Goal: Information Seeking & Learning: Learn about a topic

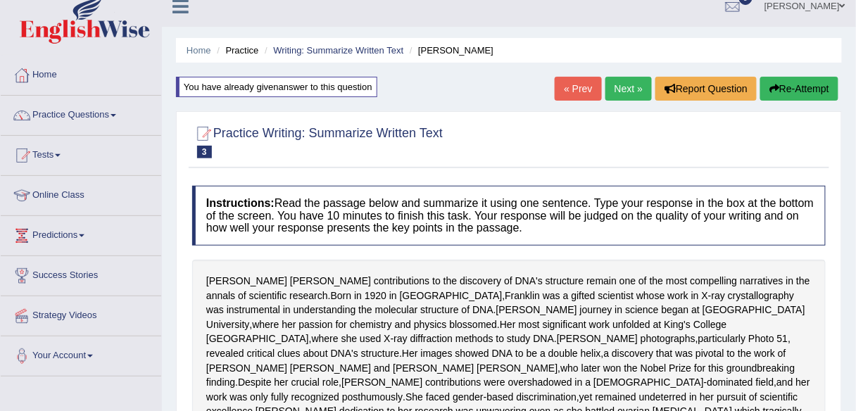
scroll to position [13, 0]
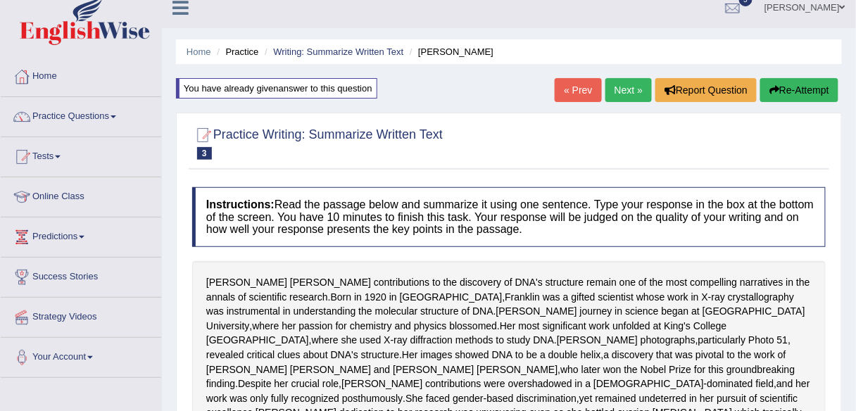
click at [616, 96] on link "Next »" at bounding box center [629, 90] width 46 height 24
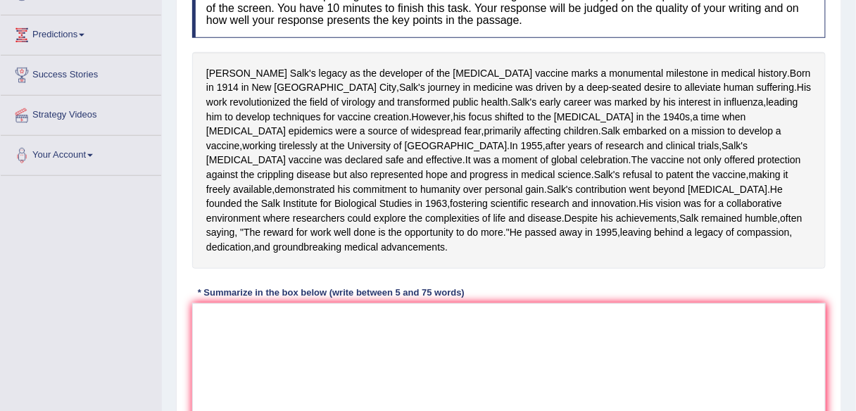
scroll to position [215, 0]
click at [331, 372] on textarea at bounding box center [509, 371] width 634 height 137
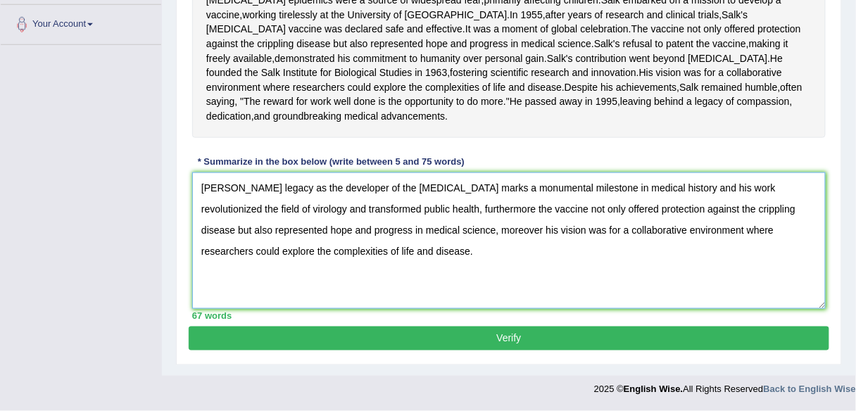
scroll to position [401, 0]
type textarea "Jonas Salk's legacy as the developer of the polio vaccine marks a monumental mi…"
click at [521, 342] on button "Verify" at bounding box center [509, 339] width 641 height 24
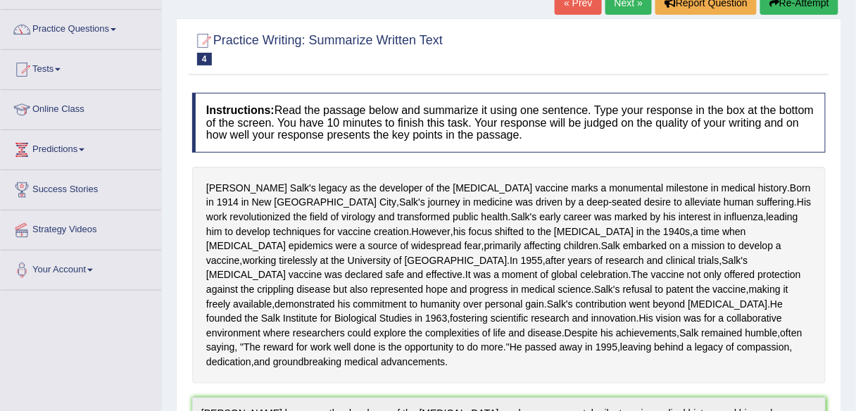
scroll to position [0, 0]
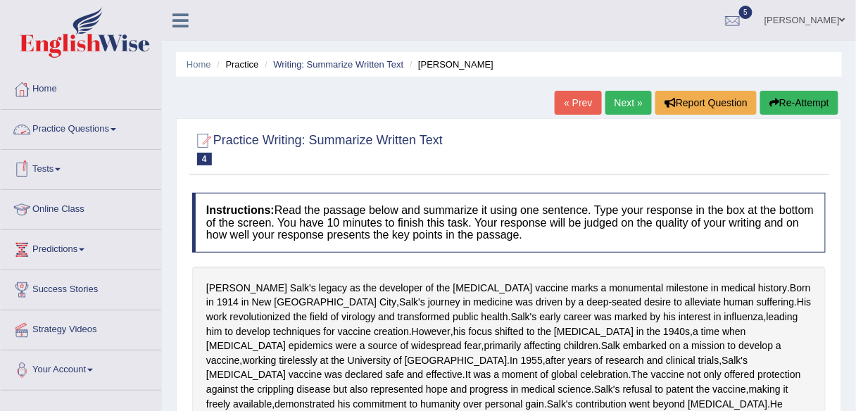
click at [100, 128] on link "Practice Questions" at bounding box center [81, 127] width 161 height 35
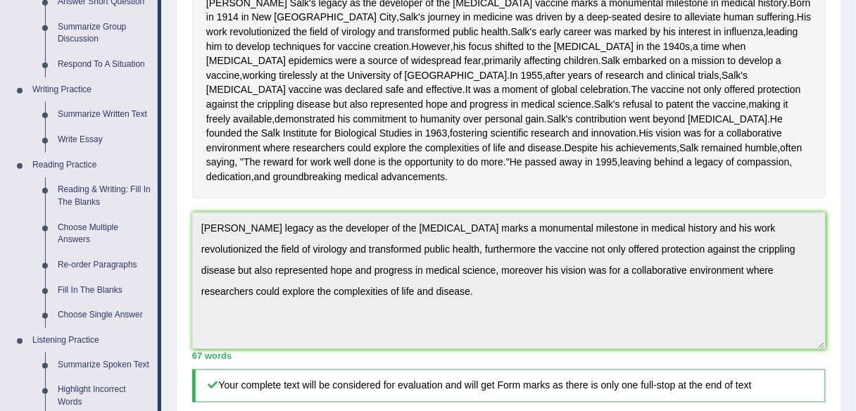
scroll to position [289, 0]
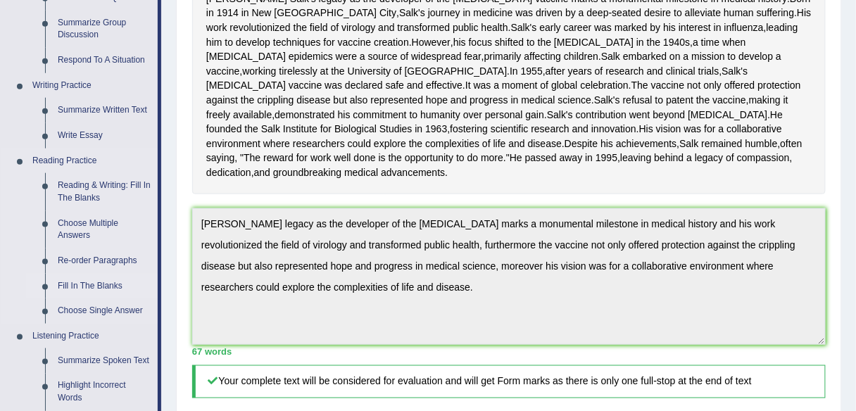
click at [94, 285] on link "Fill In The Blanks" at bounding box center [104, 286] width 106 height 25
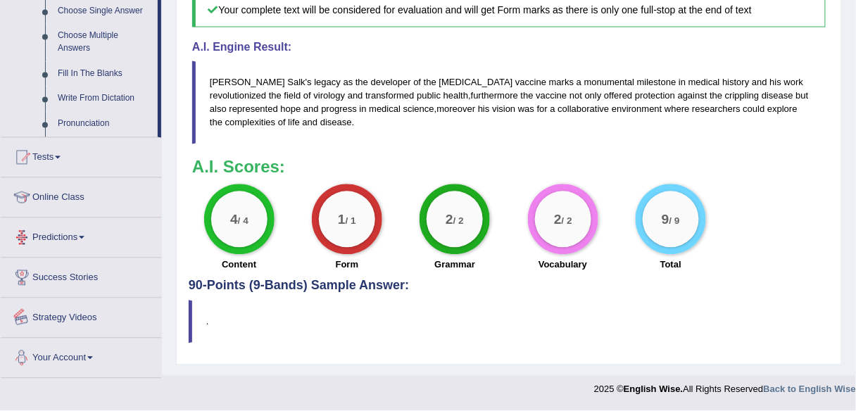
scroll to position [716, 0]
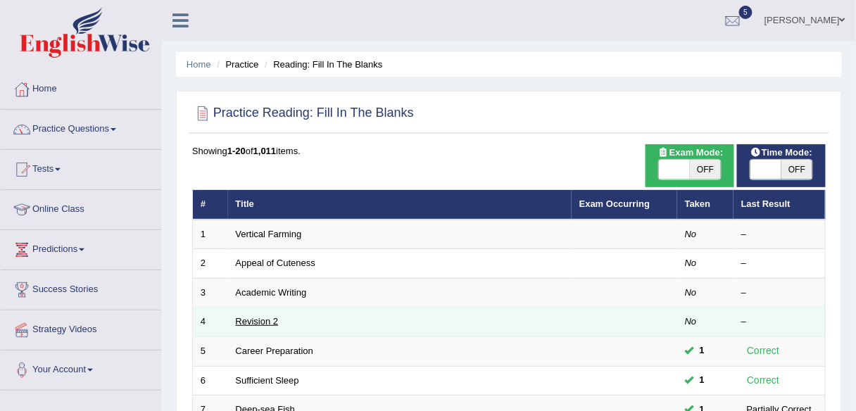
click at [256, 318] on link "Revision 2" at bounding box center [257, 321] width 43 height 11
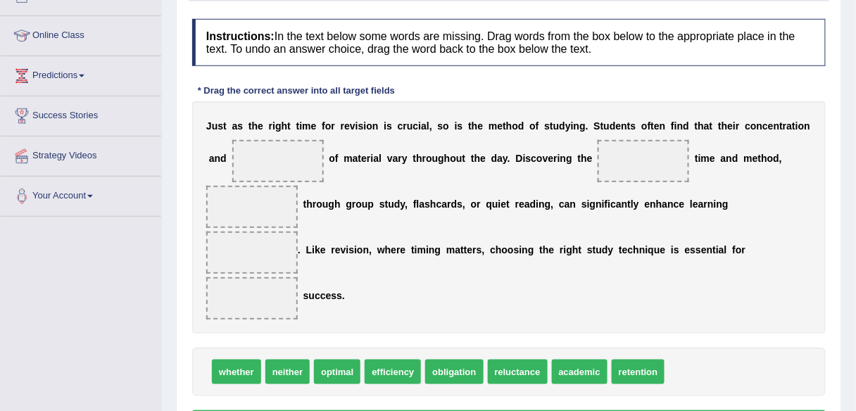
scroll to position [173, 0]
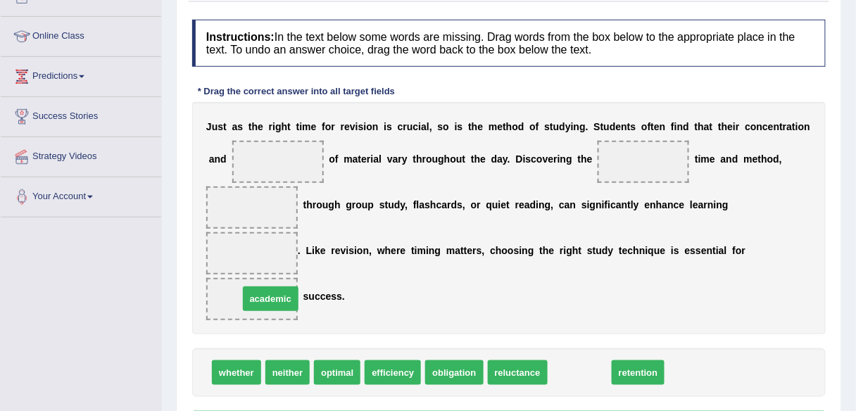
drag, startPoint x: 574, startPoint y: 373, endPoint x: 265, endPoint y: 298, distance: 318.0
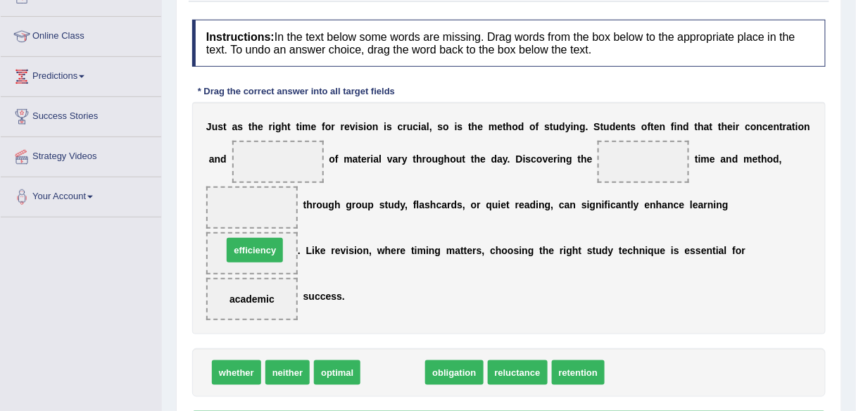
drag, startPoint x: 396, startPoint y: 369, endPoint x: 258, endPoint y: 246, distance: 184.6
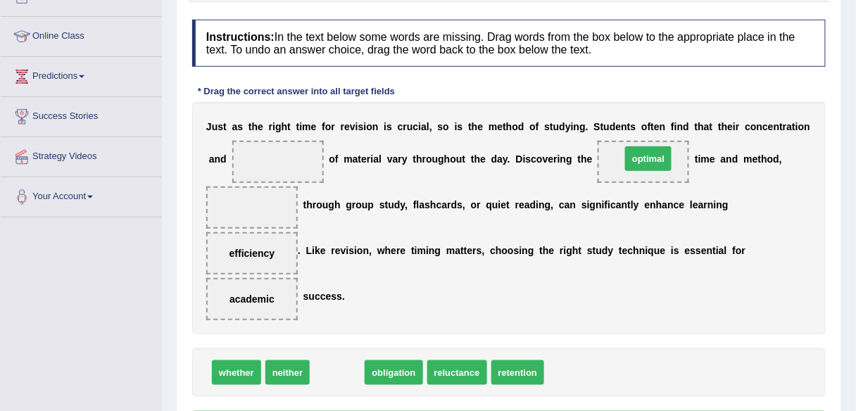
drag, startPoint x: 343, startPoint y: 370, endPoint x: 652, endPoint y: 156, distance: 376.0
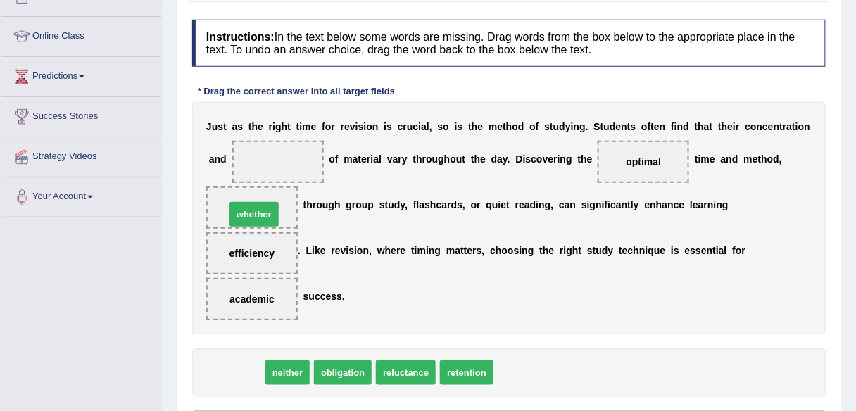
drag, startPoint x: 229, startPoint y: 372, endPoint x: 246, endPoint y: 214, distance: 158.7
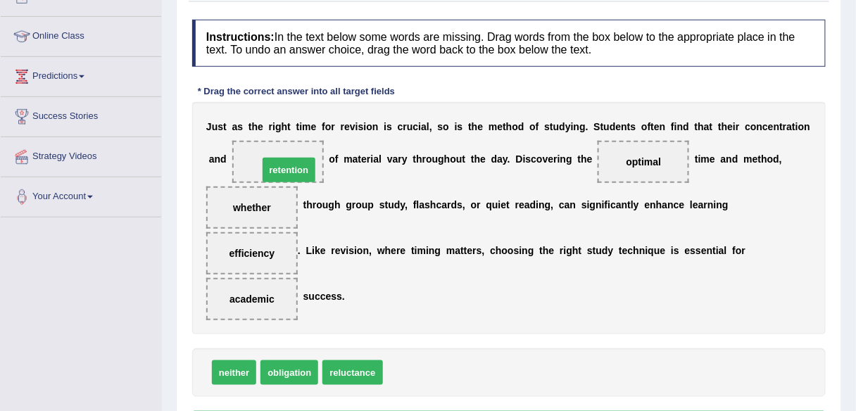
drag, startPoint x: 415, startPoint y: 367, endPoint x: 289, endPoint y: 163, distance: 239.4
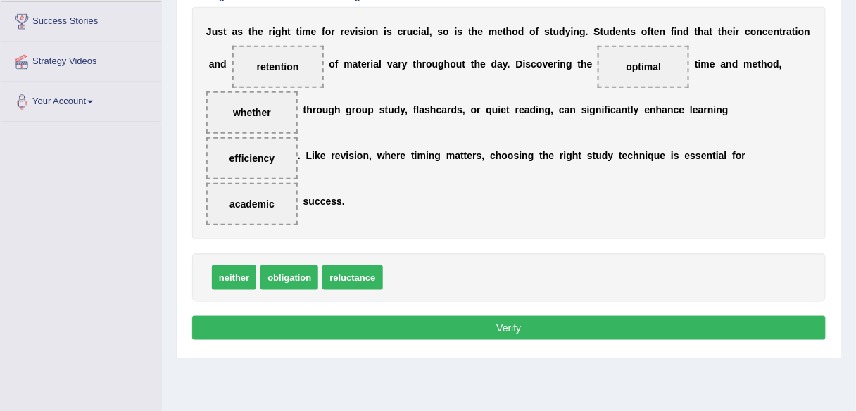
scroll to position [280, 0]
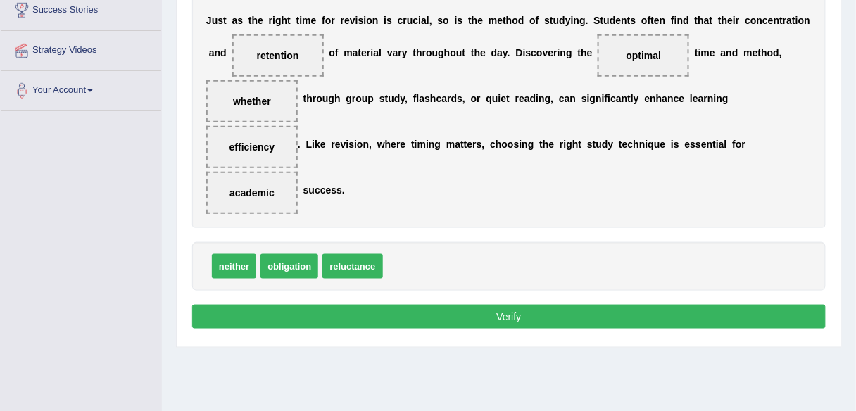
click at [516, 315] on button "Verify" at bounding box center [509, 317] width 634 height 24
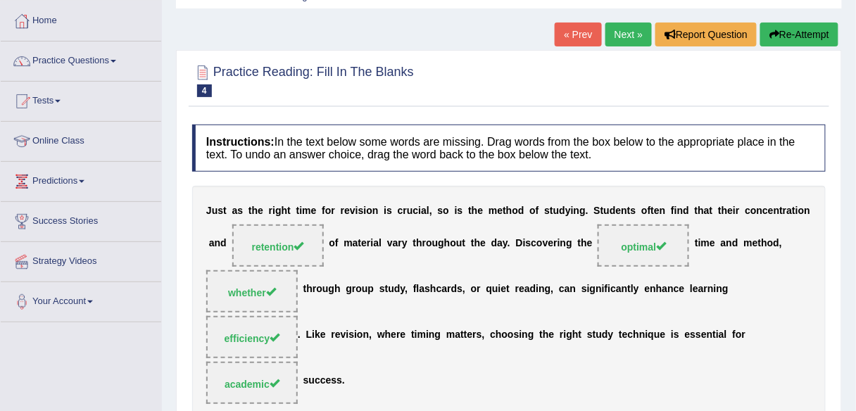
scroll to position [65, 0]
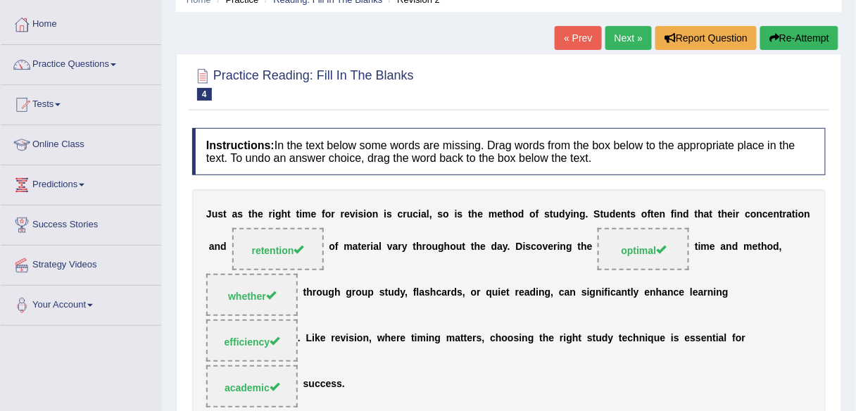
click at [622, 42] on link "Next »" at bounding box center [629, 38] width 46 height 24
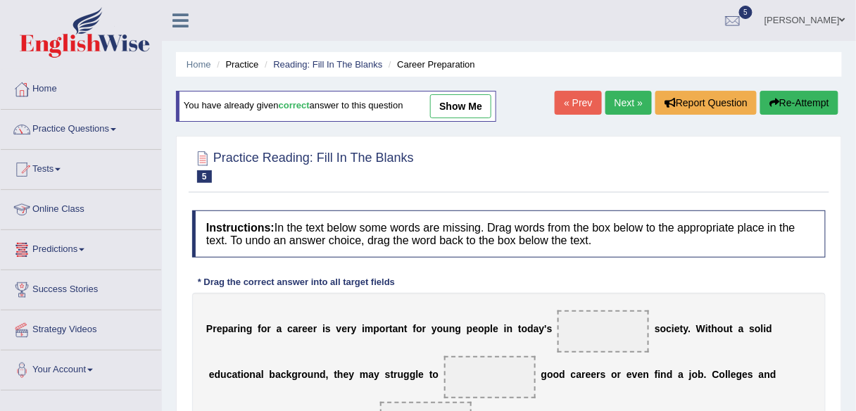
click at [472, 104] on link "show me" at bounding box center [460, 106] width 61 height 24
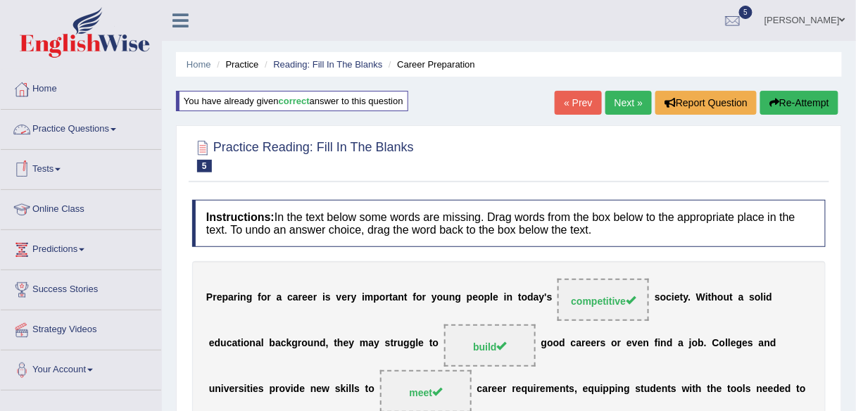
click at [106, 126] on link "Practice Questions" at bounding box center [81, 127] width 161 height 35
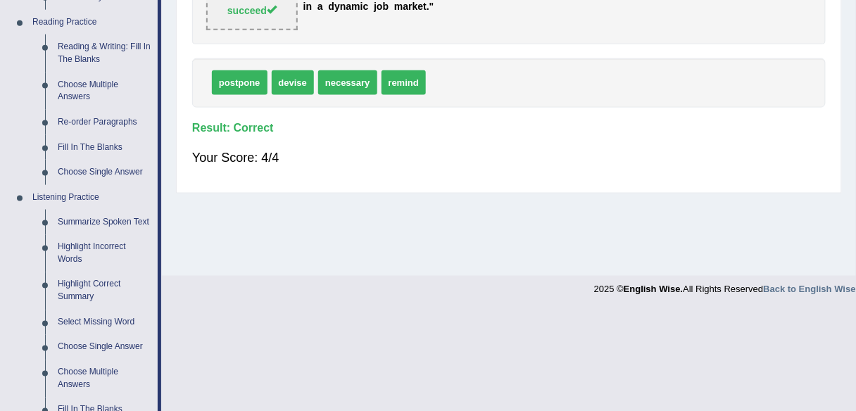
scroll to position [425, 0]
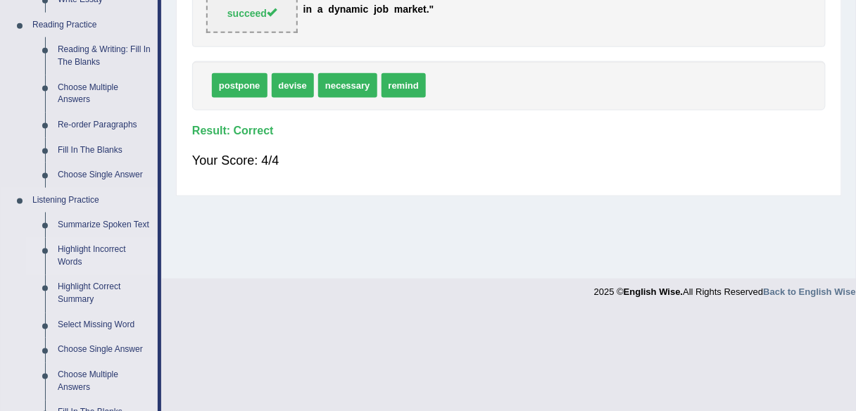
click at [102, 242] on link "Highlight Incorrect Words" at bounding box center [104, 256] width 106 height 37
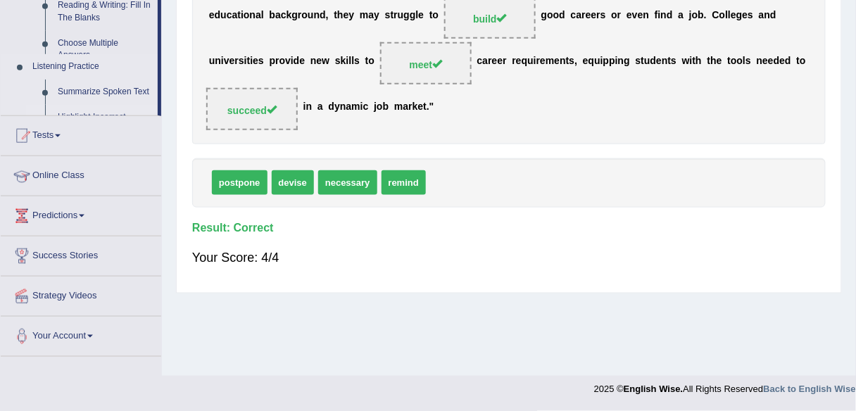
scroll to position [268, 0]
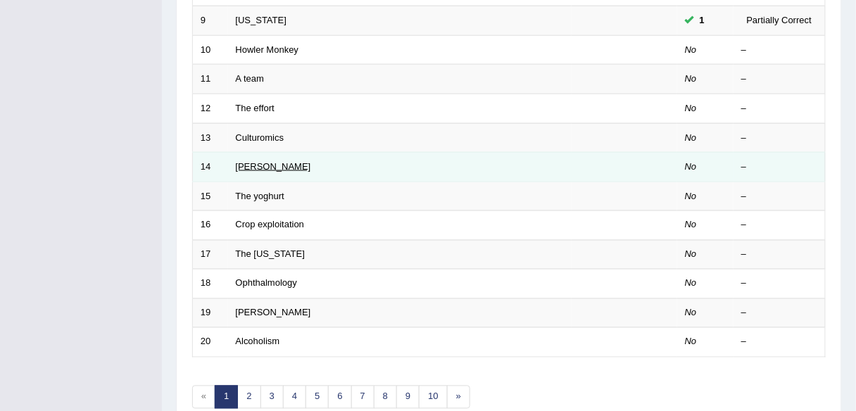
click at [265, 163] on link "[PERSON_NAME]" at bounding box center [273, 166] width 75 height 11
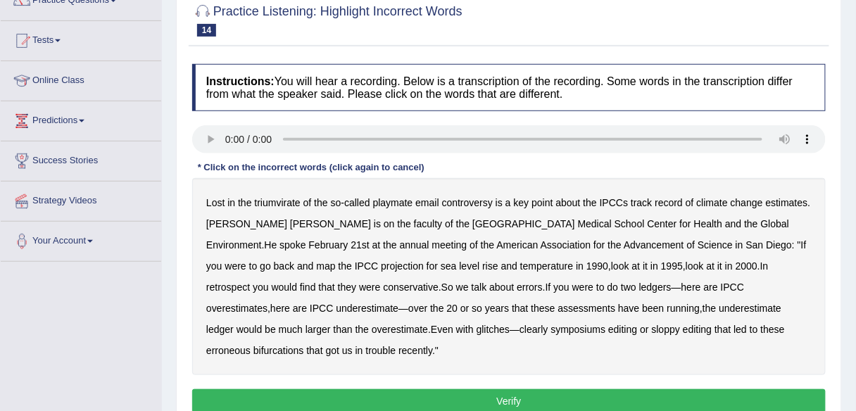
scroll to position [141, 0]
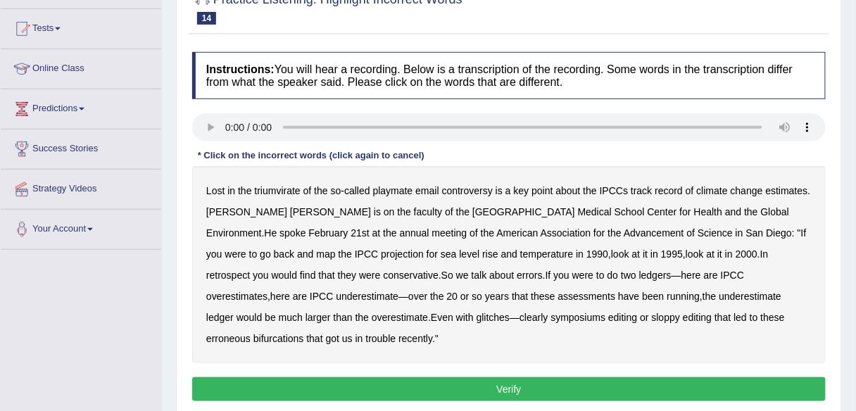
click at [551, 318] on b "symposiums" at bounding box center [578, 317] width 55 height 11
click at [304, 333] on b "bifurcations" at bounding box center [279, 338] width 51 height 11
click at [283, 189] on b "triumvirate" at bounding box center [278, 190] width 46 height 11
click at [390, 189] on b "playmate" at bounding box center [393, 190] width 40 height 11
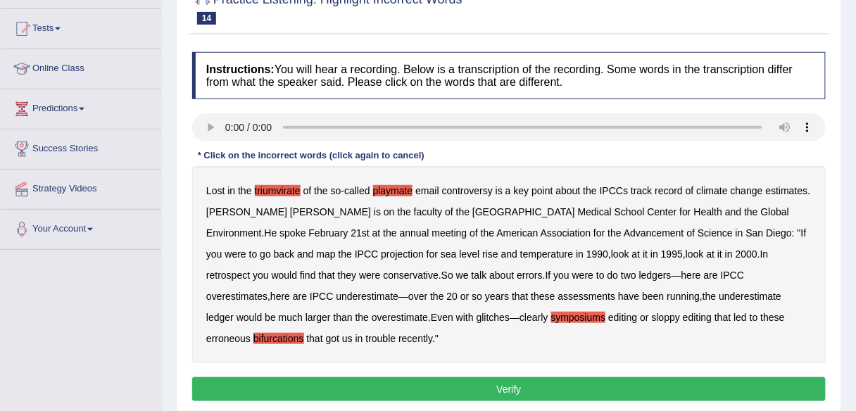
click at [488, 377] on button "Verify" at bounding box center [509, 389] width 634 height 24
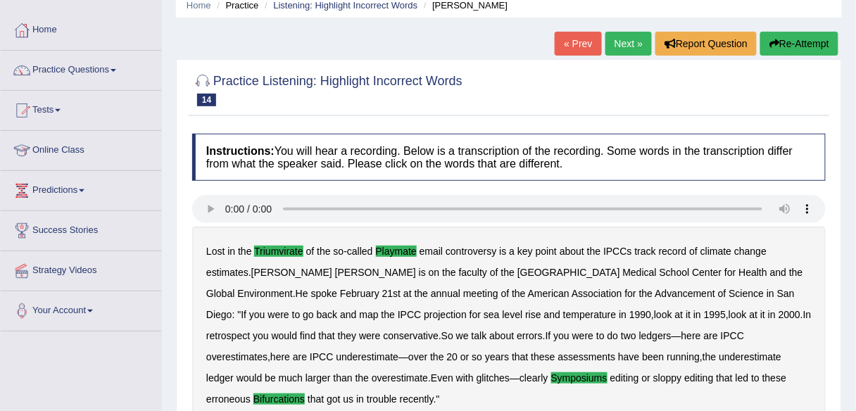
scroll to position [56, 0]
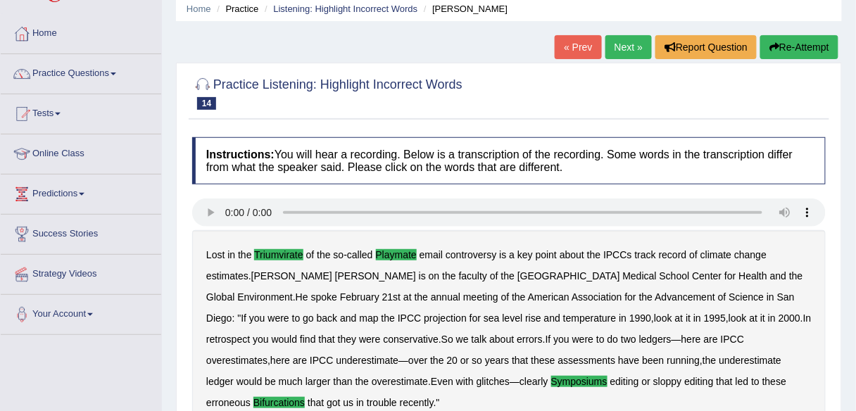
click at [631, 53] on link "Next »" at bounding box center [629, 47] width 46 height 24
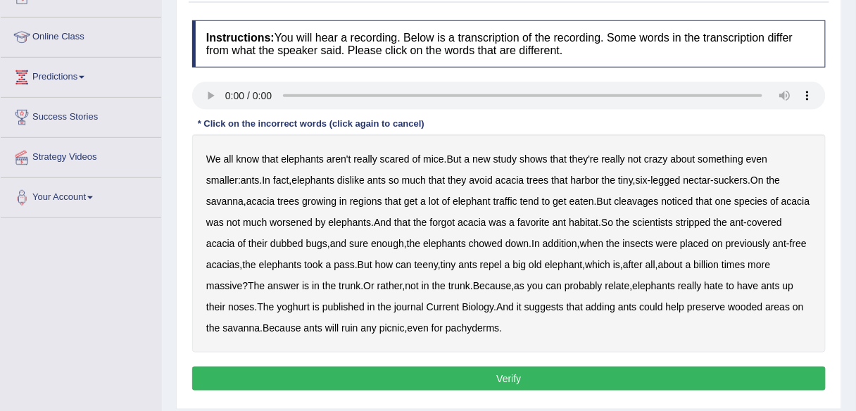
scroll to position [165, 0]
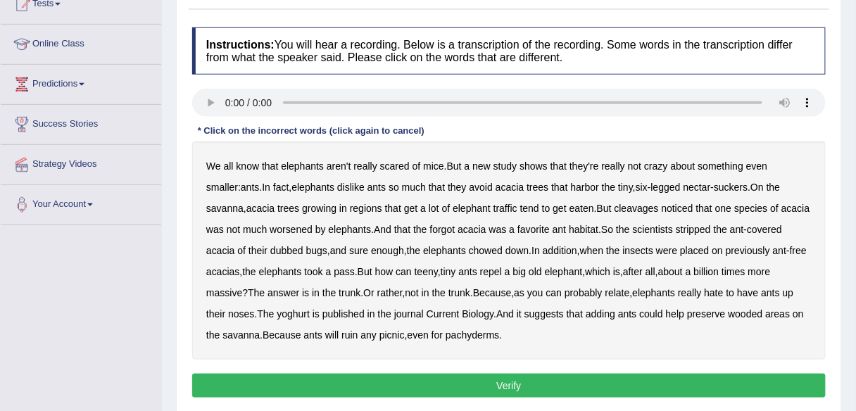
click at [615, 204] on b "cleavages" at bounding box center [637, 208] width 44 height 11
click at [270, 228] on b "worsened" at bounding box center [291, 229] width 43 height 11
click at [299, 314] on b "yoghurt" at bounding box center [293, 313] width 33 height 11
click at [458, 229] on b "acacia" at bounding box center [472, 229] width 28 height 11
click at [504, 386] on button "Verify" at bounding box center [509, 386] width 634 height 24
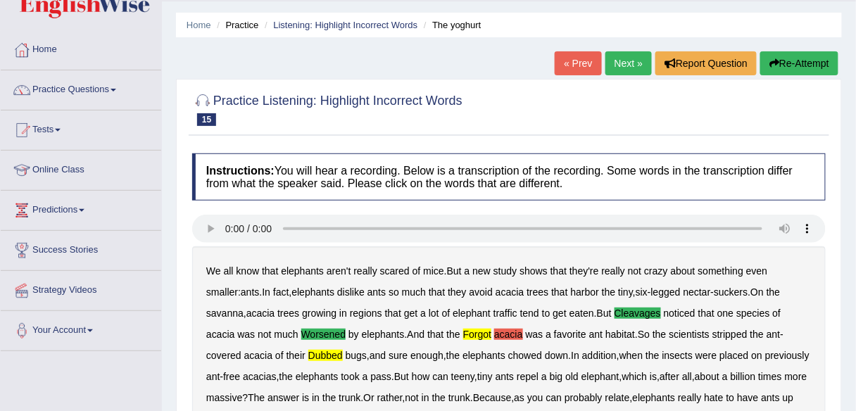
scroll to position [0, 0]
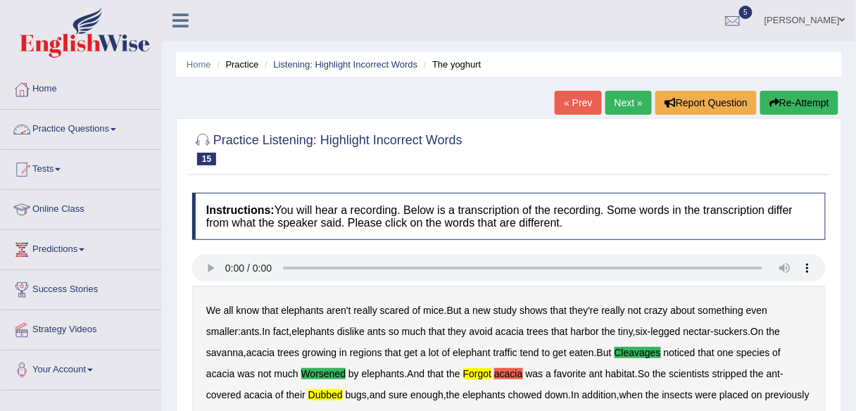
click at [71, 130] on link "Practice Questions" at bounding box center [81, 127] width 161 height 35
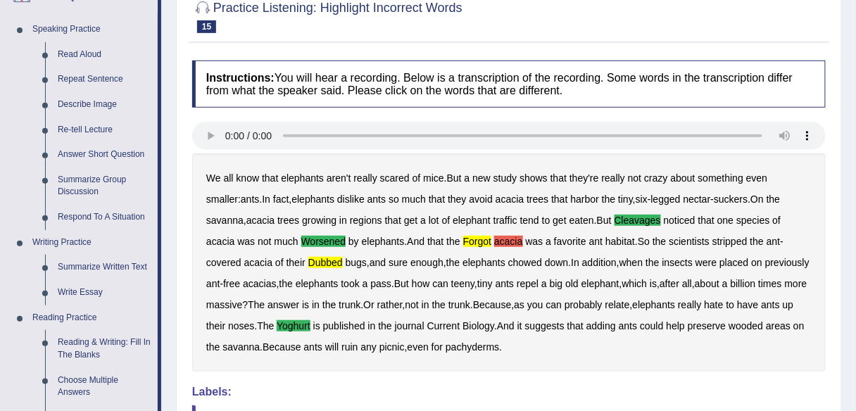
scroll to position [127, 0]
